Goal: Transaction & Acquisition: Obtain resource

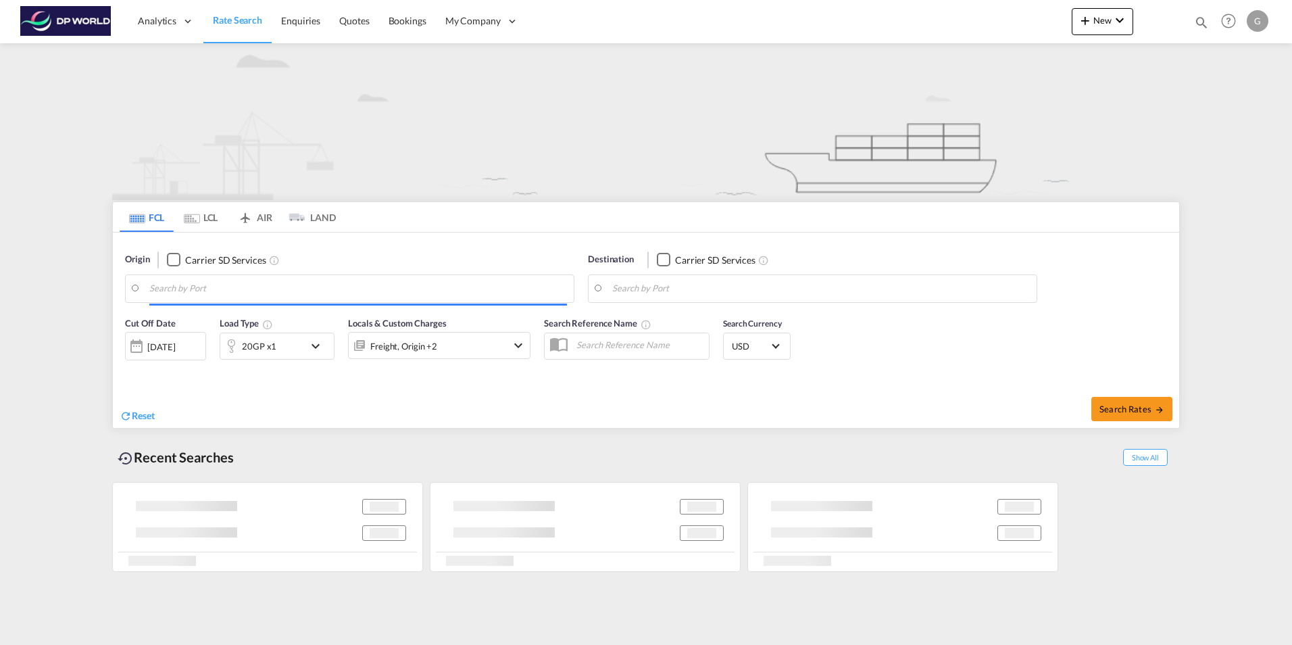
type input "[PERSON_NAME], TRALI"
type input "[GEOGRAPHIC_DATA], [GEOGRAPHIC_DATA], [GEOGRAPHIC_DATA]"
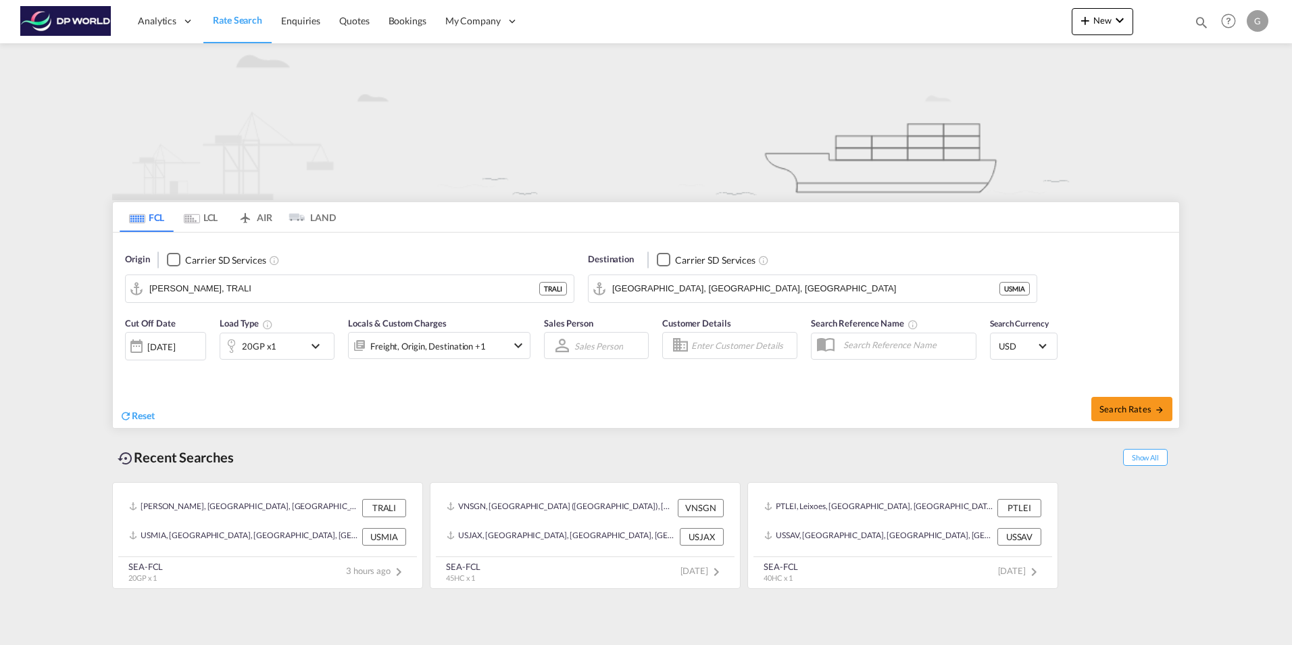
click at [321, 347] on md-icon "icon-chevron-down" at bounding box center [318, 346] width 23 height 16
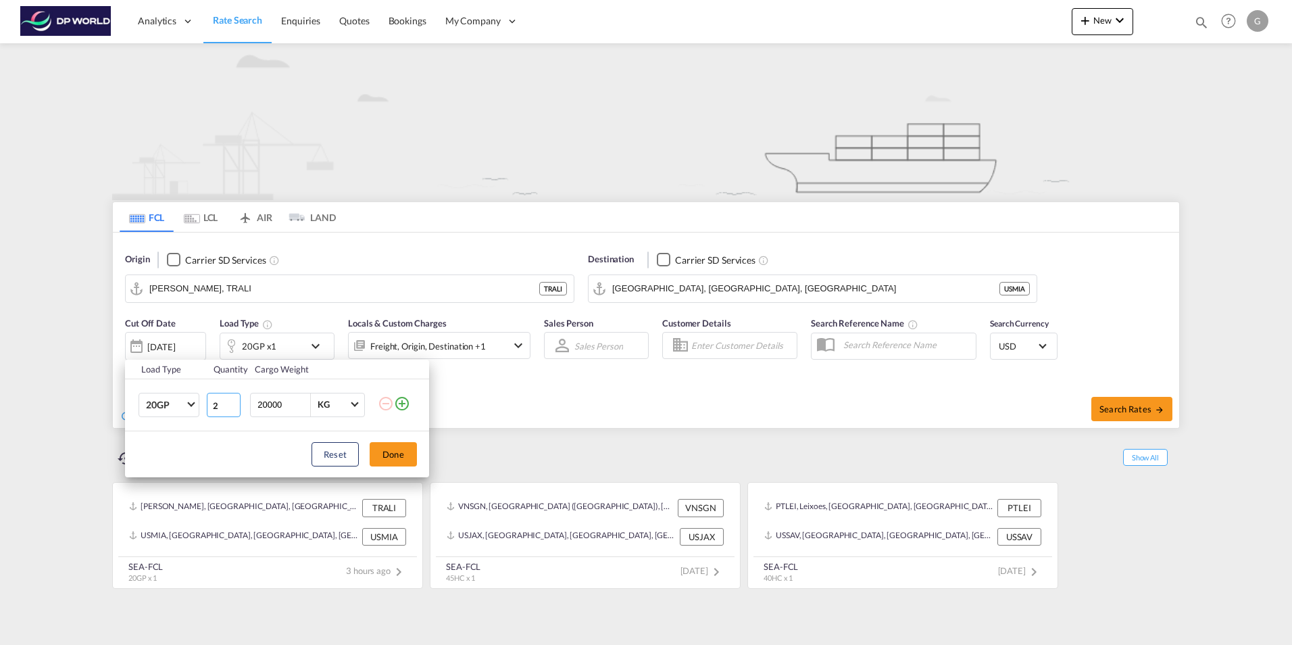
click at [235, 403] on input "2" at bounding box center [224, 405] width 34 height 24
click at [195, 405] on md-select-value "20GP" at bounding box center [172, 404] width 54 height 23
click at [174, 475] on md-option "40HC" at bounding box center [181, 469] width 92 height 32
click at [232, 407] on input "1" at bounding box center [224, 405] width 34 height 24
click at [232, 399] on input "2" at bounding box center [224, 405] width 34 height 24
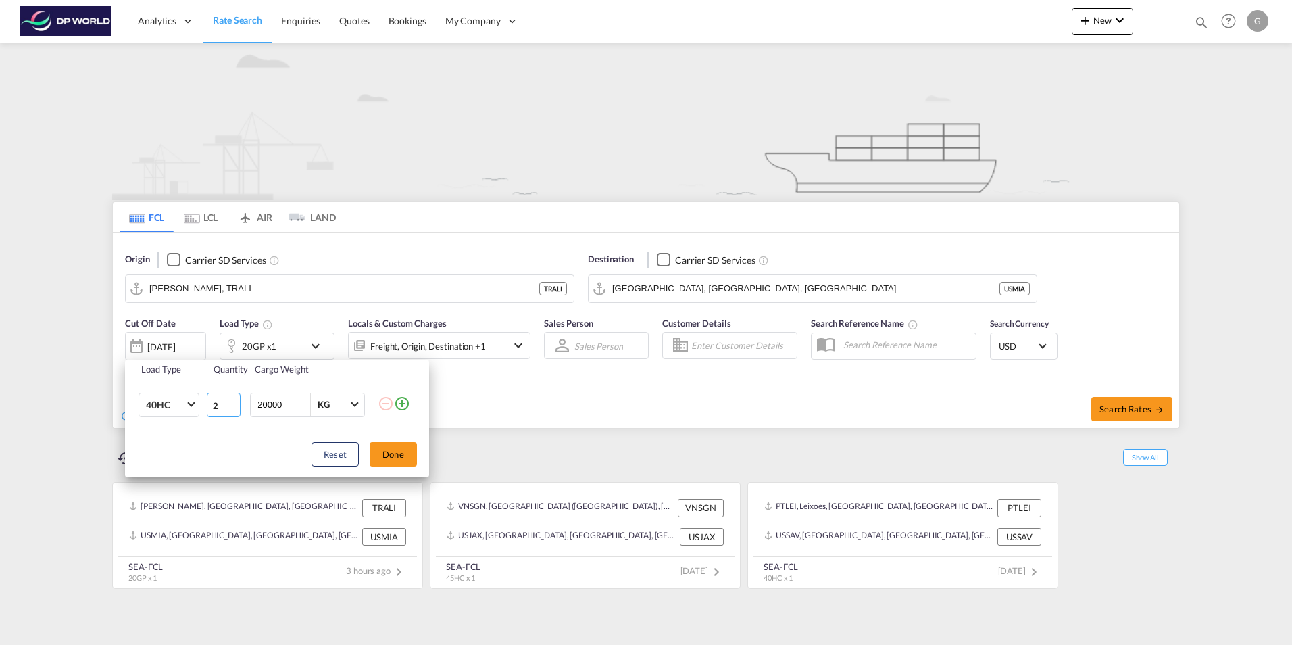
click at [233, 399] on input "2" at bounding box center [224, 405] width 34 height 24
type input "3"
click at [234, 404] on input "3" at bounding box center [224, 405] width 34 height 24
click at [396, 457] on button "Done" at bounding box center [393, 454] width 47 height 24
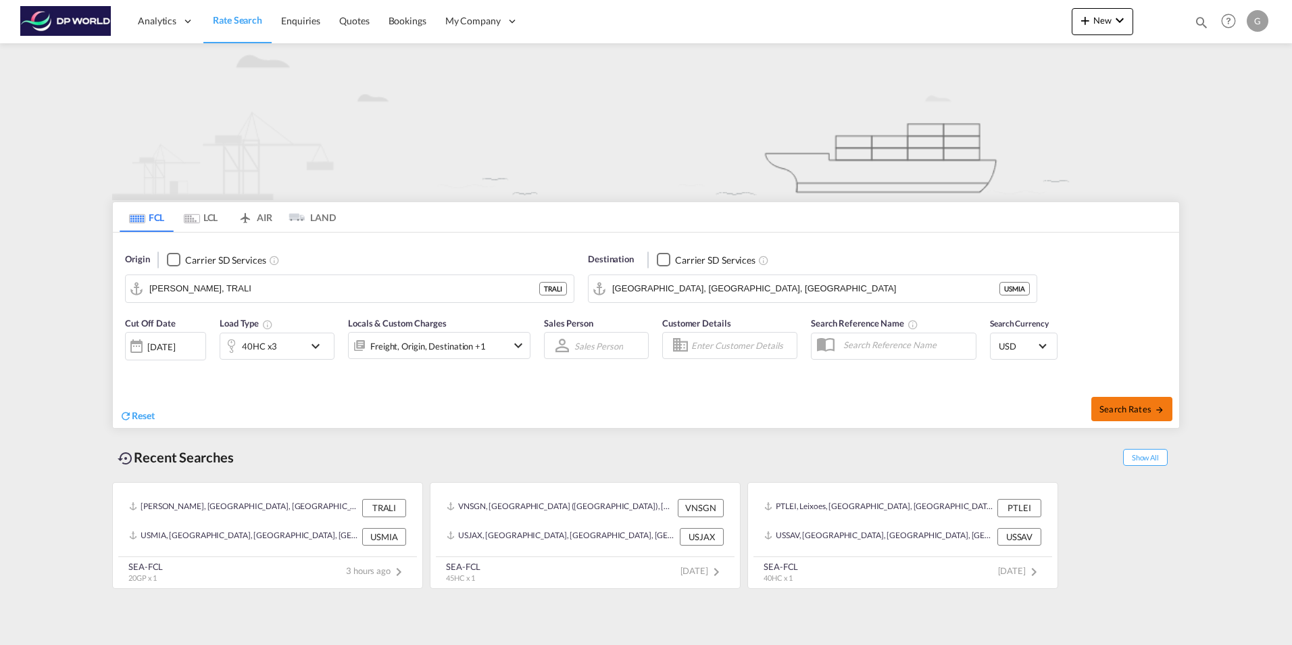
click at [1136, 409] on span "Search Rates" at bounding box center [1131, 408] width 65 height 11
type input "TRALI to USMIA / [DATE]"
